Goal: Information Seeking & Learning: Stay updated

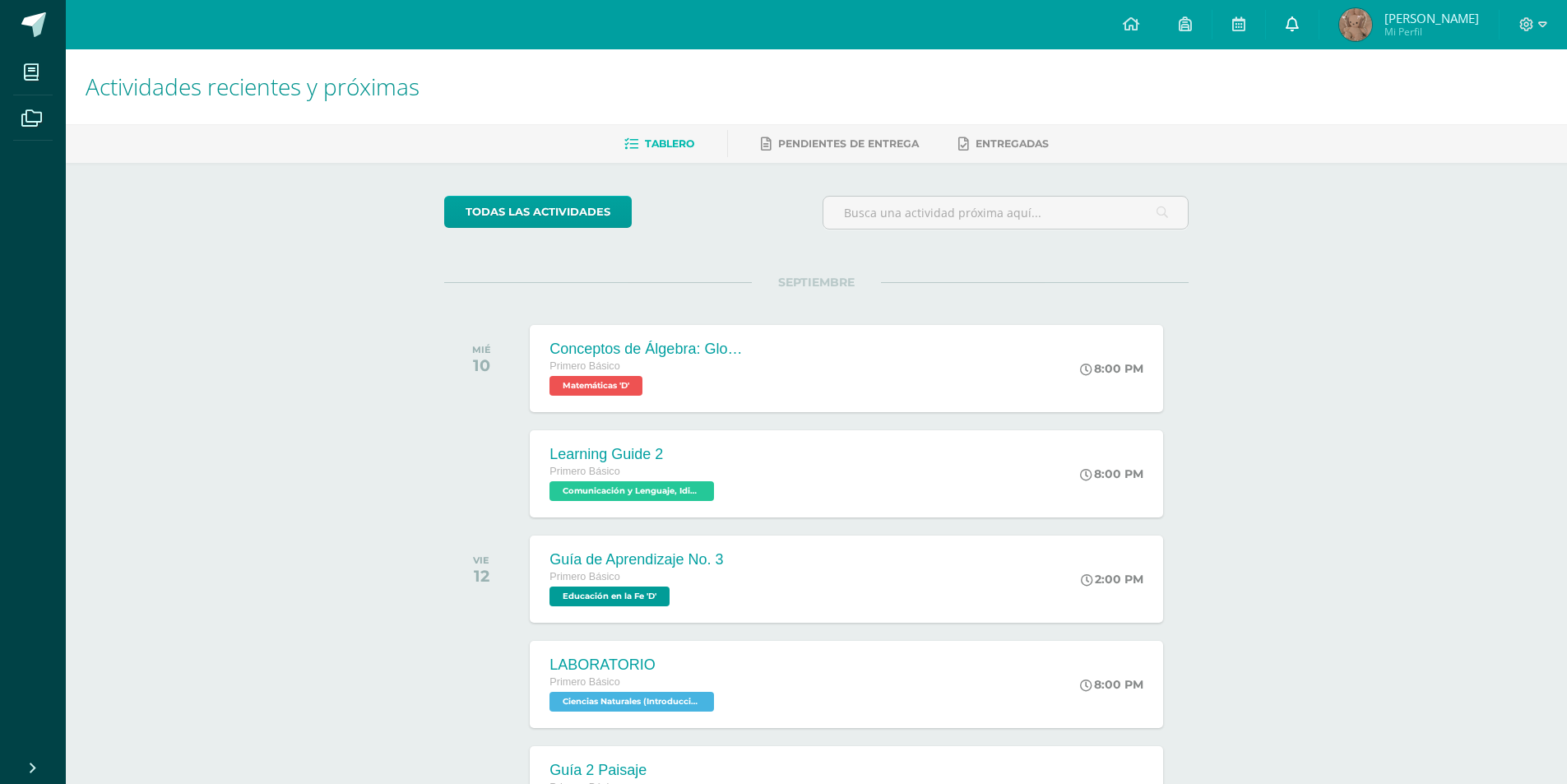
click at [1319, 30] on link at bounding box center [1292, 25] width 52 height 50
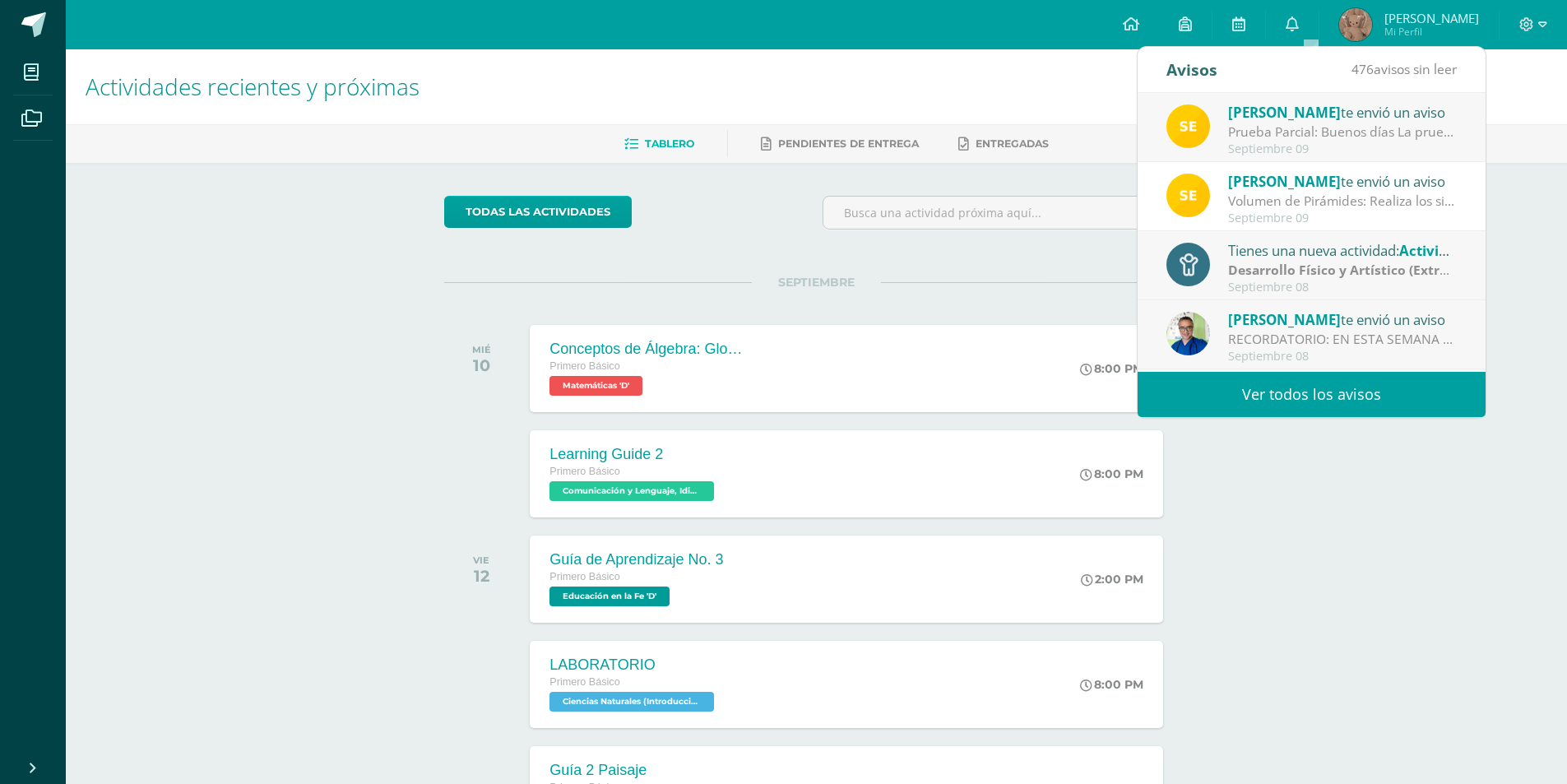
click at [1352, 149] on div "Septiembre 09" at bounding box center [1342, 149] width 228 height 14
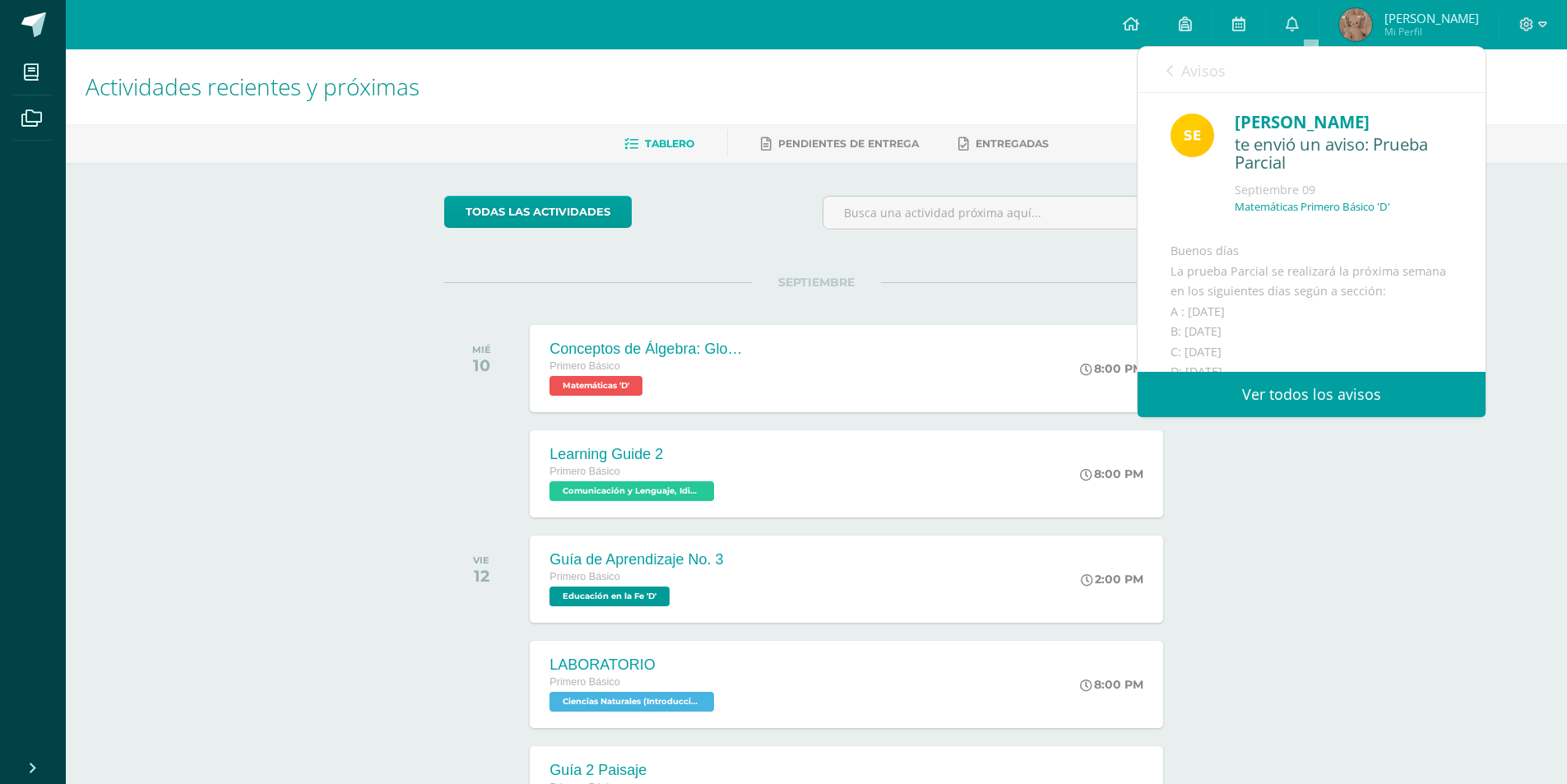
click at [1177, 75] on link "Avisos" at bounding box center [1195, 70] width 59 height 47
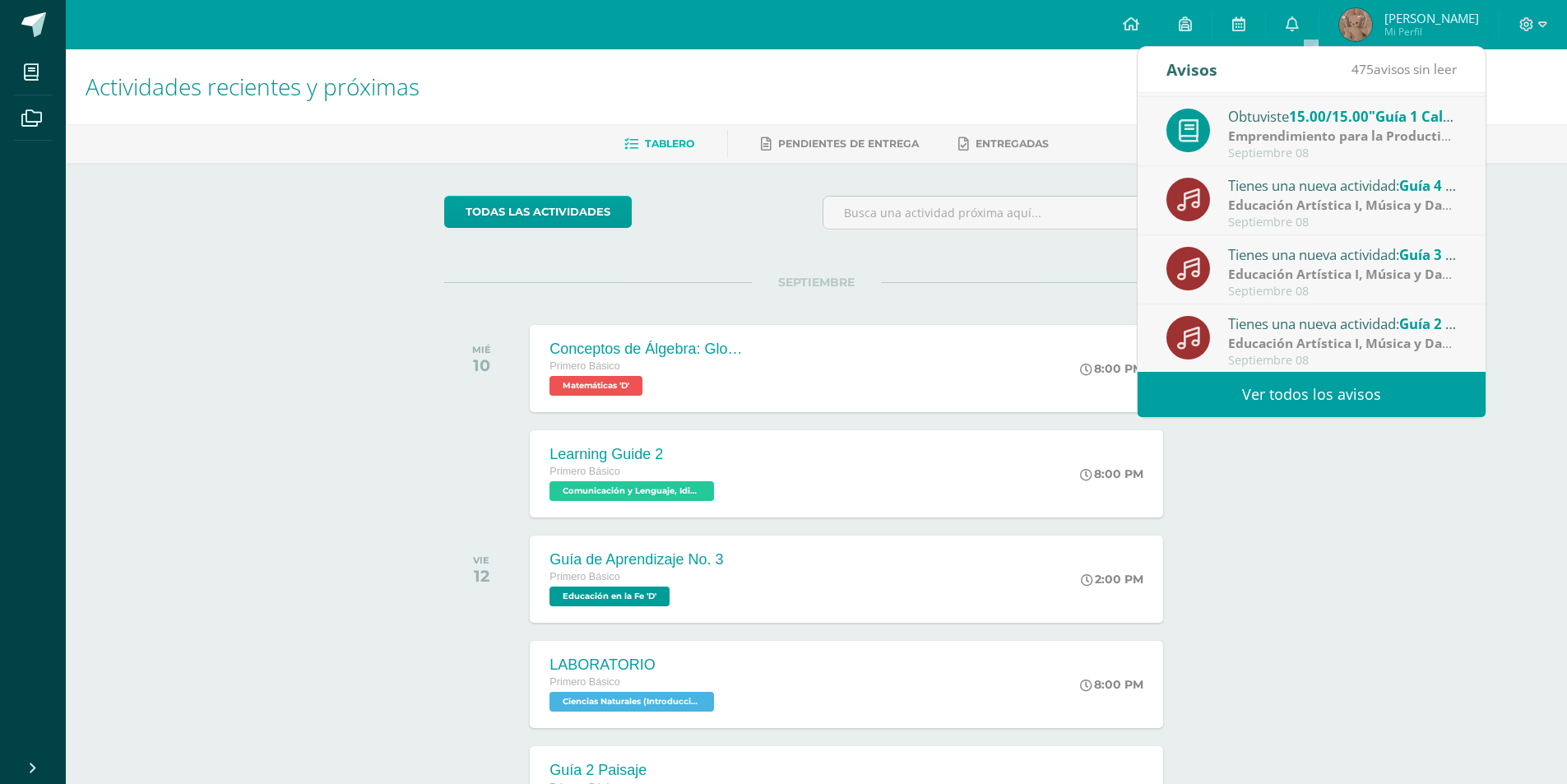
scroll to position [274, 0]
drag, startPoint x: 1342, startPoint y: 400, endPoint x: 1310, endPoint y: 369, distance: 44.6
click at [1340, 401] on link "Ver todos los avisos" at bounding box center [1311, 394] width 348 height 45
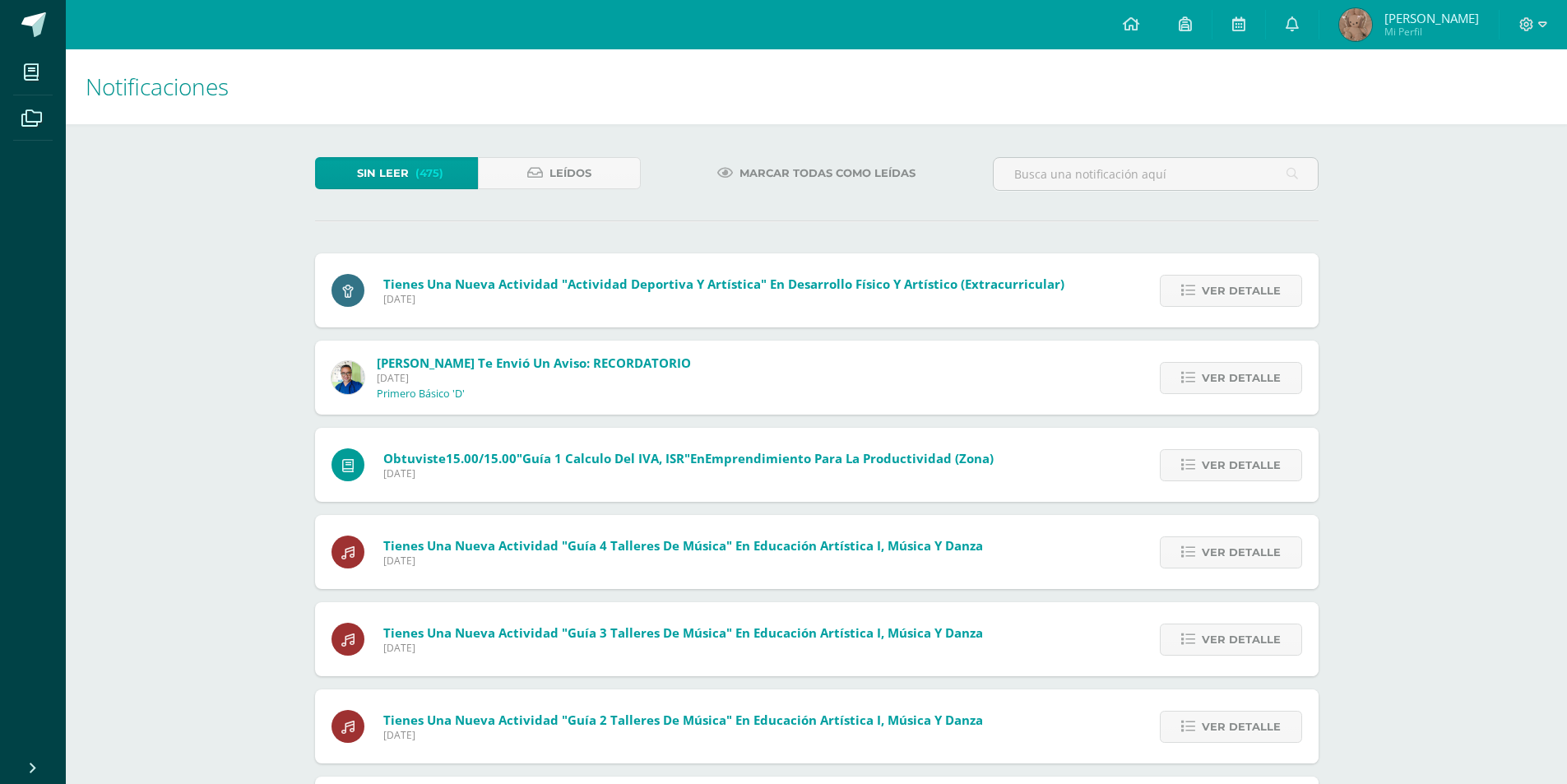
click at [577, 166] on span "Leídos" at bounding box center [570, 172] width 42 height 30
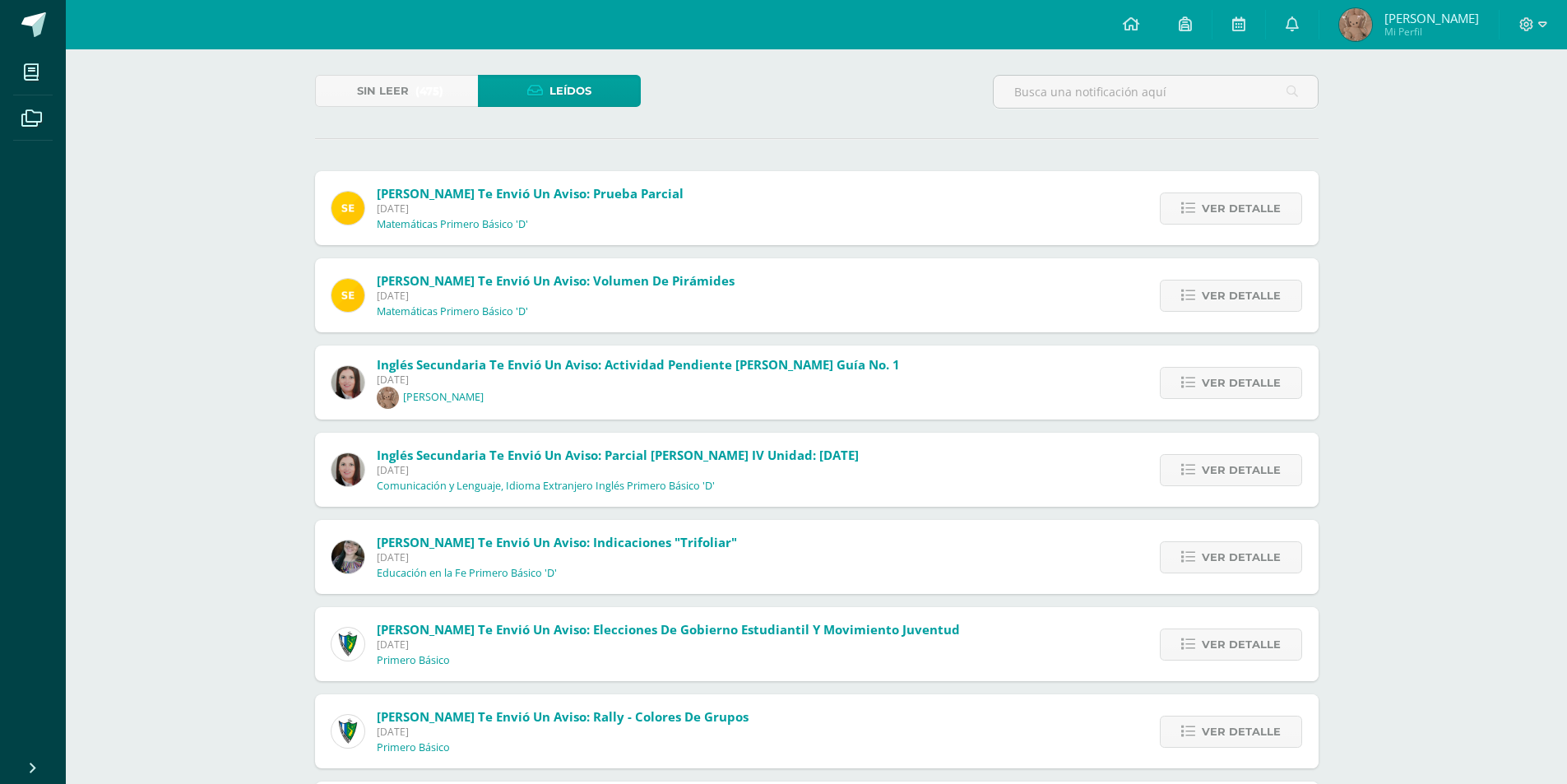
scroll to position [329, 0]
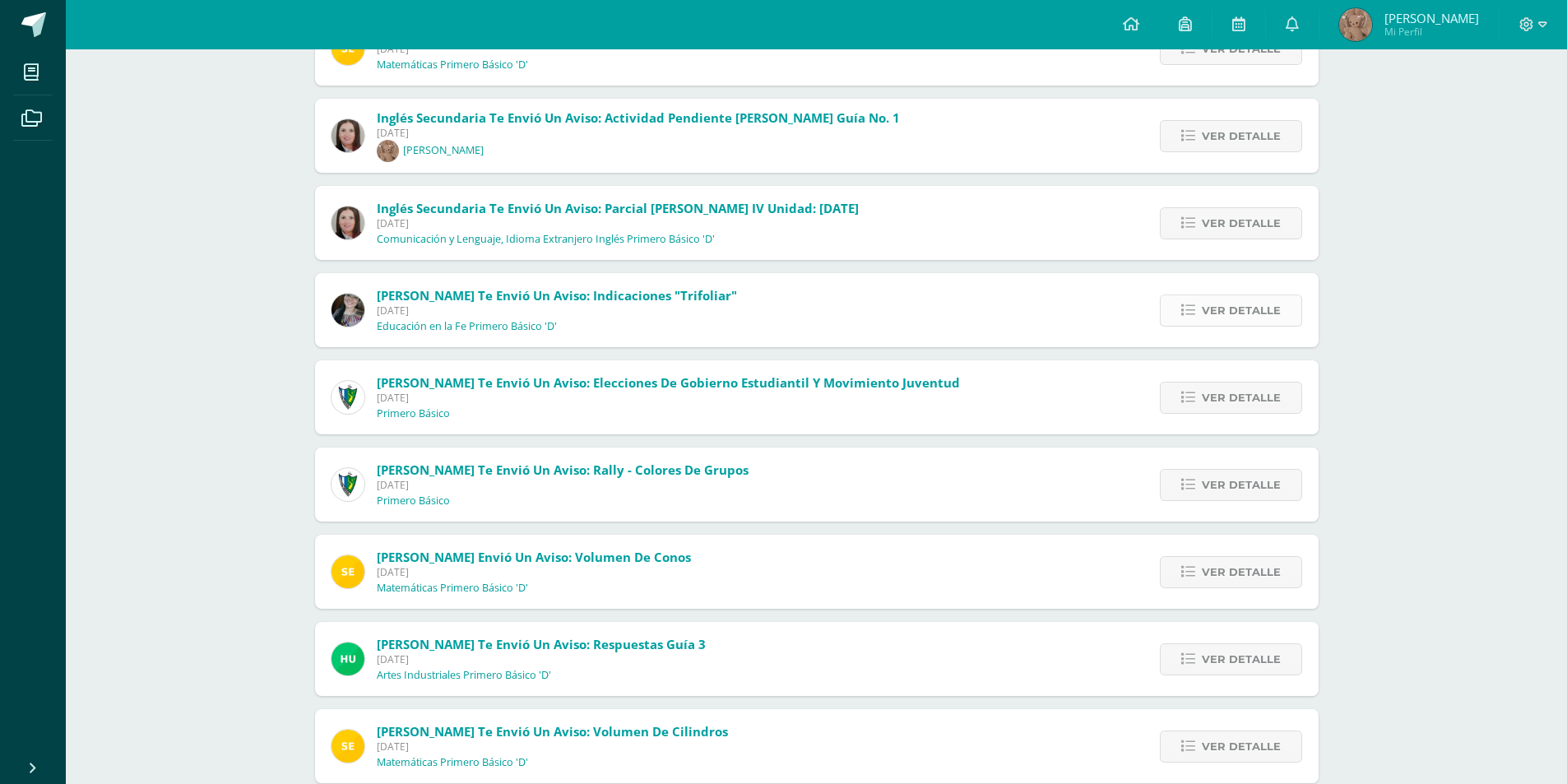
click at [1187, 316] on icon at bounding box center [1189, 311] width 14 height 14
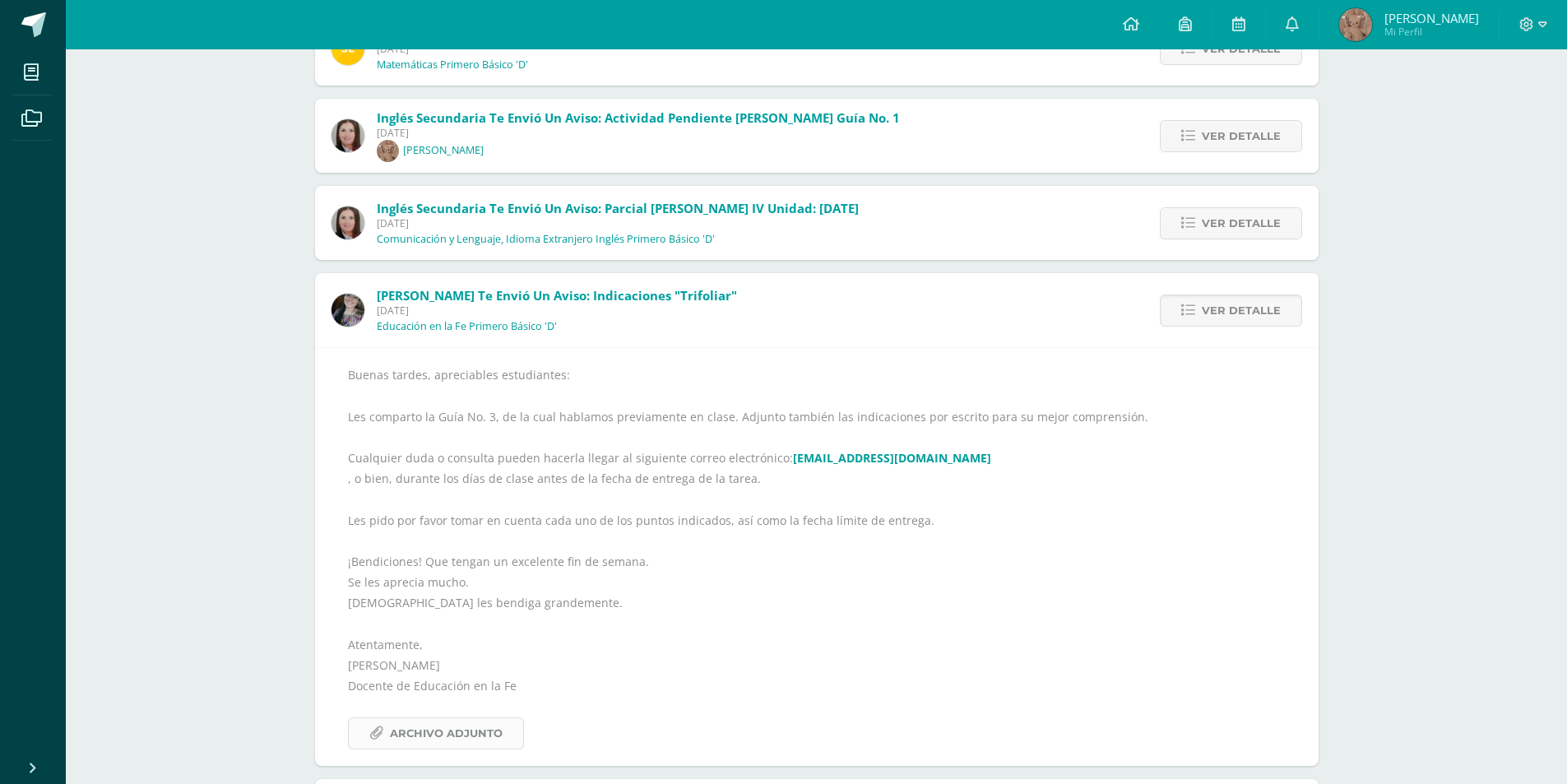
click at [469, 742] on span "Archivo Adjunto" at bounding box center [445, 733] width 112 height 30
